Goal: Task Accomplishment & Management: Manage account settings

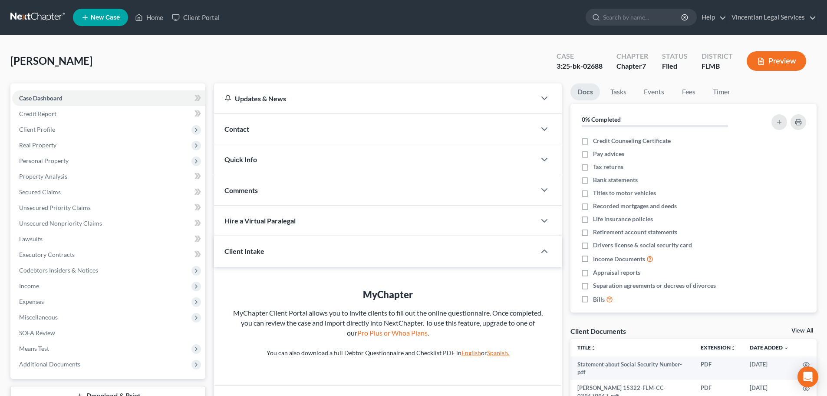
click at [38, 13] on link at bounding box center [38, 18] width 56 height 16
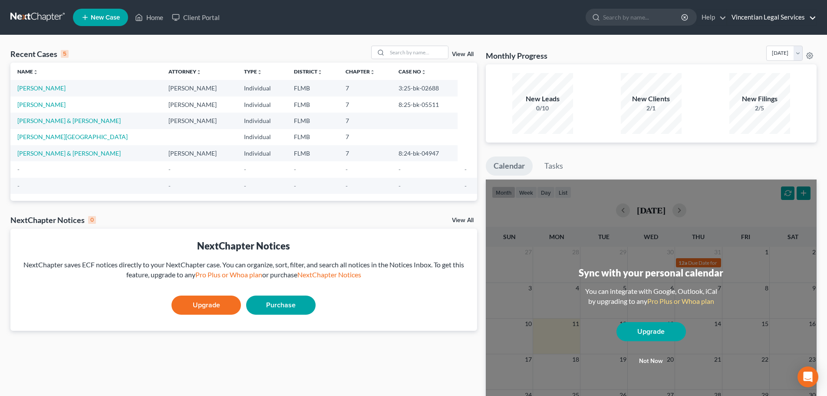
click at [815, 18] on link "Vincentian Legal Services" at bounding box center [771, 18] width 89 height 16
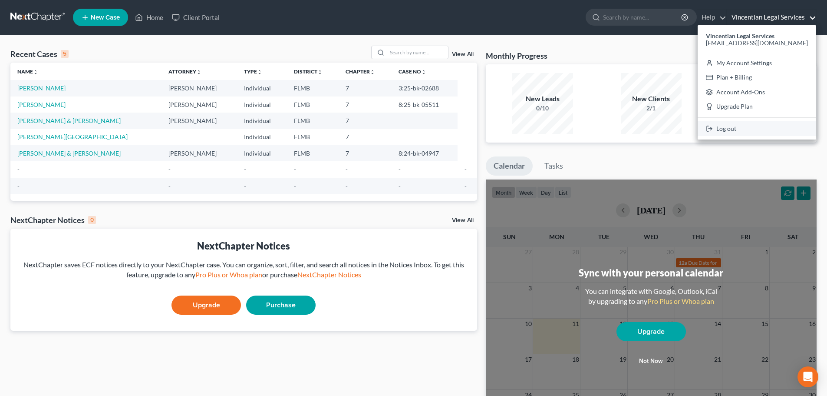
click at [748, 129] on link "Log out" at bounding box center [757, 128] width 119 height 15
